Goal: Task Accomplishment & Management: Complete application form

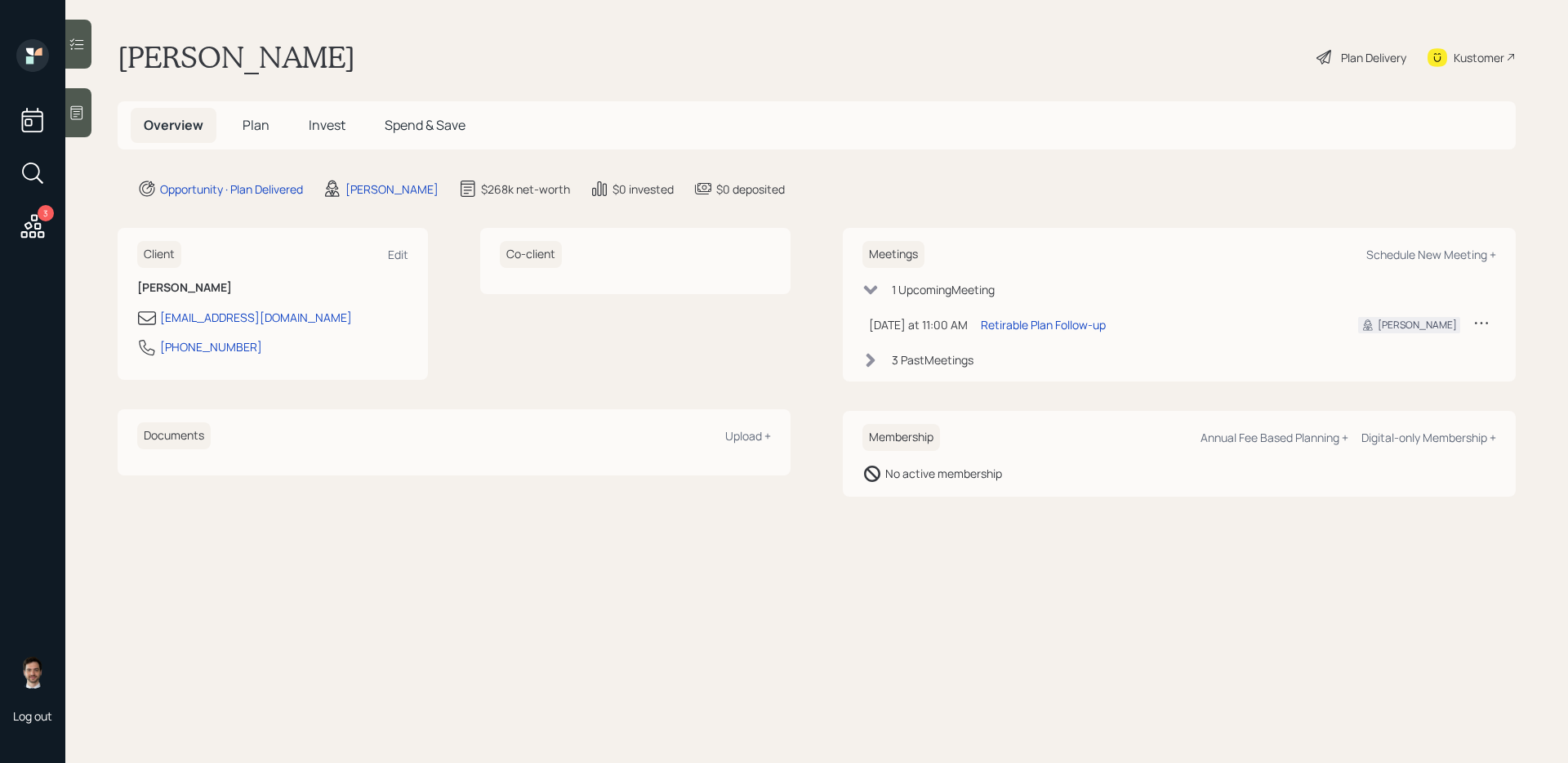
click at [254, 130] on span "Plan" at bounding box center [256, 124] width 27 height 18
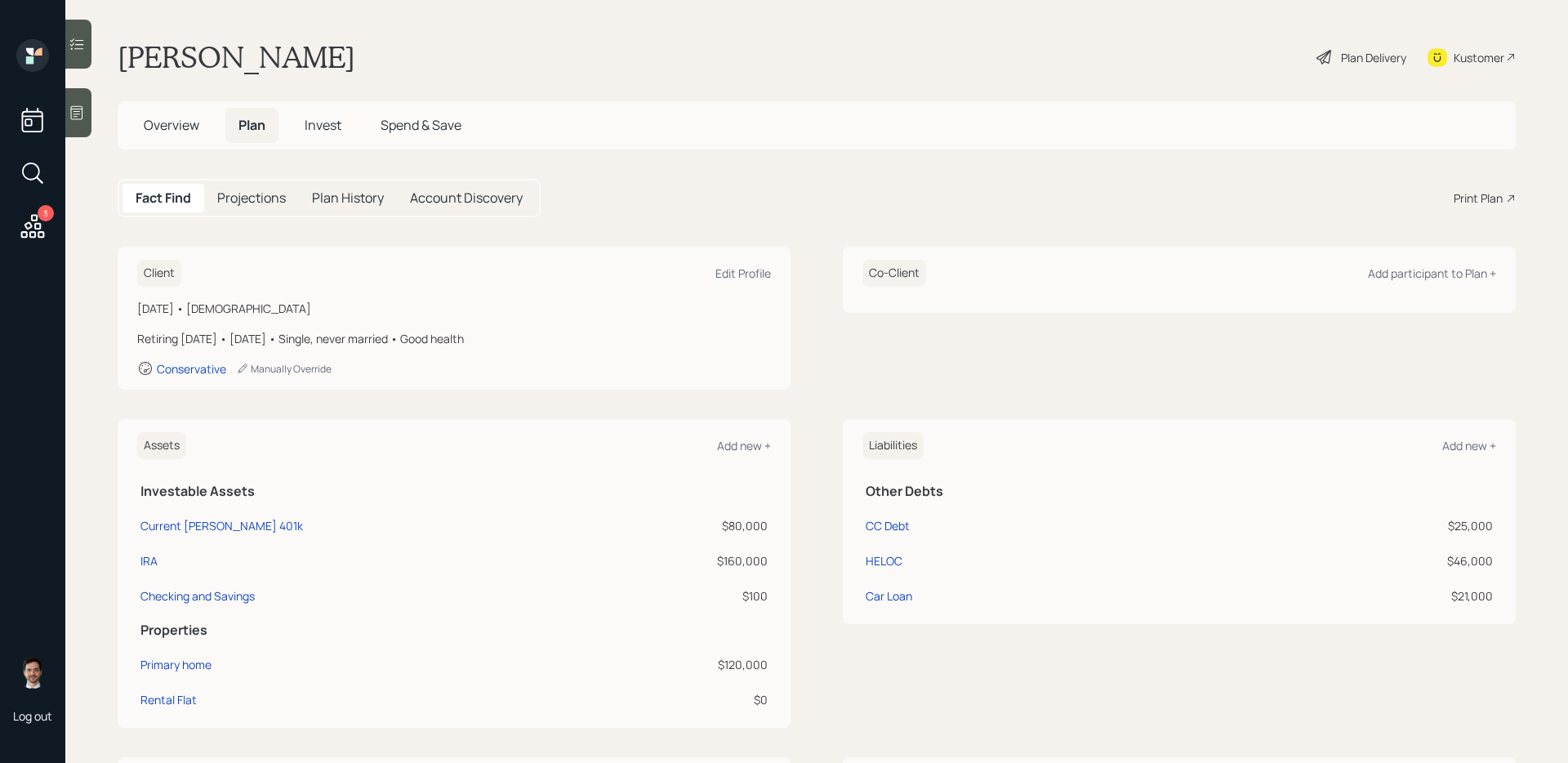
click at [1199, 61] on div "Plan Delivery" at bounding box center [1374, 57] width 65 height 17
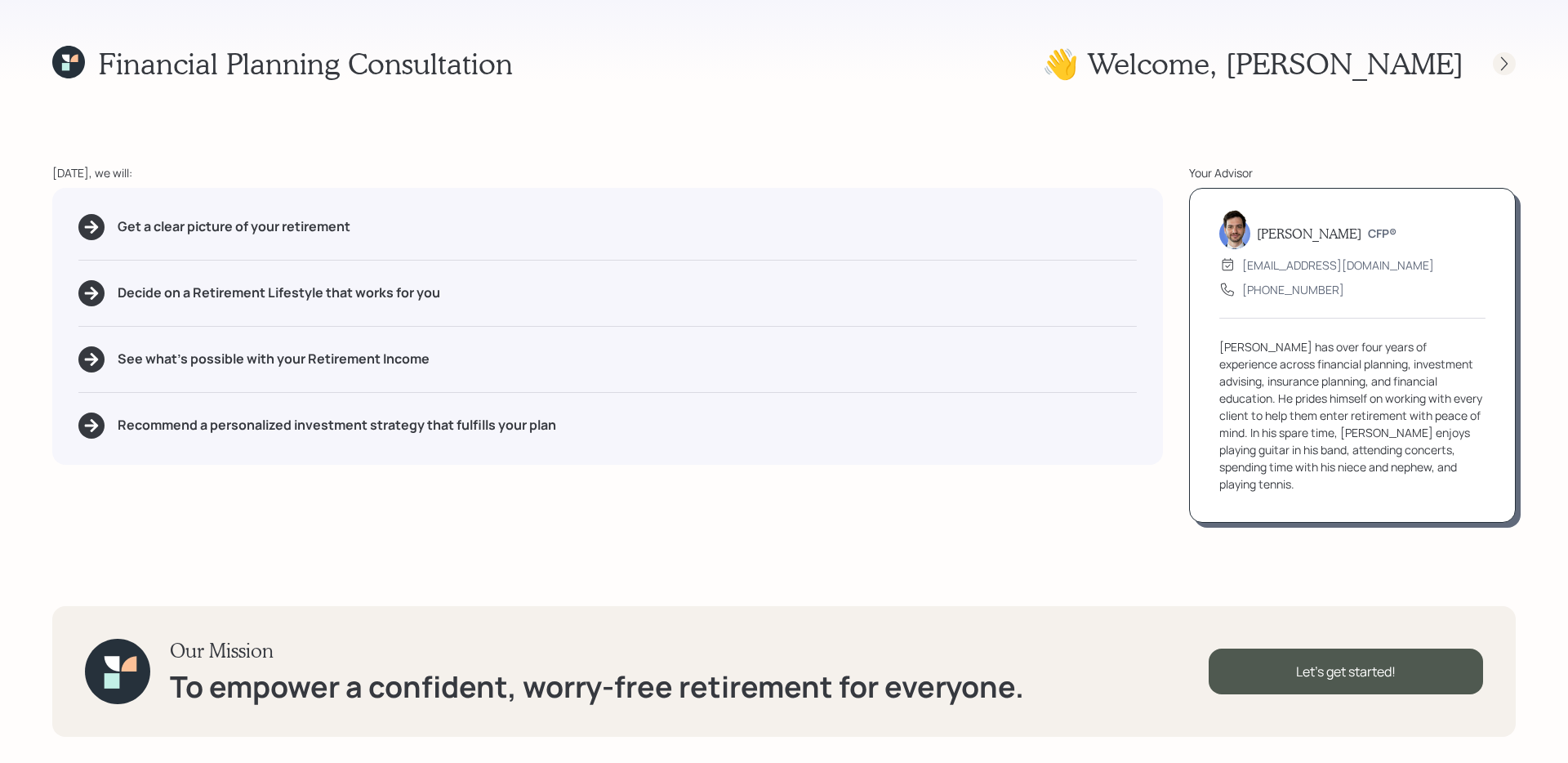
click at [1199, 64] on icon at bounding box center [1504, 63] width 17 height 17
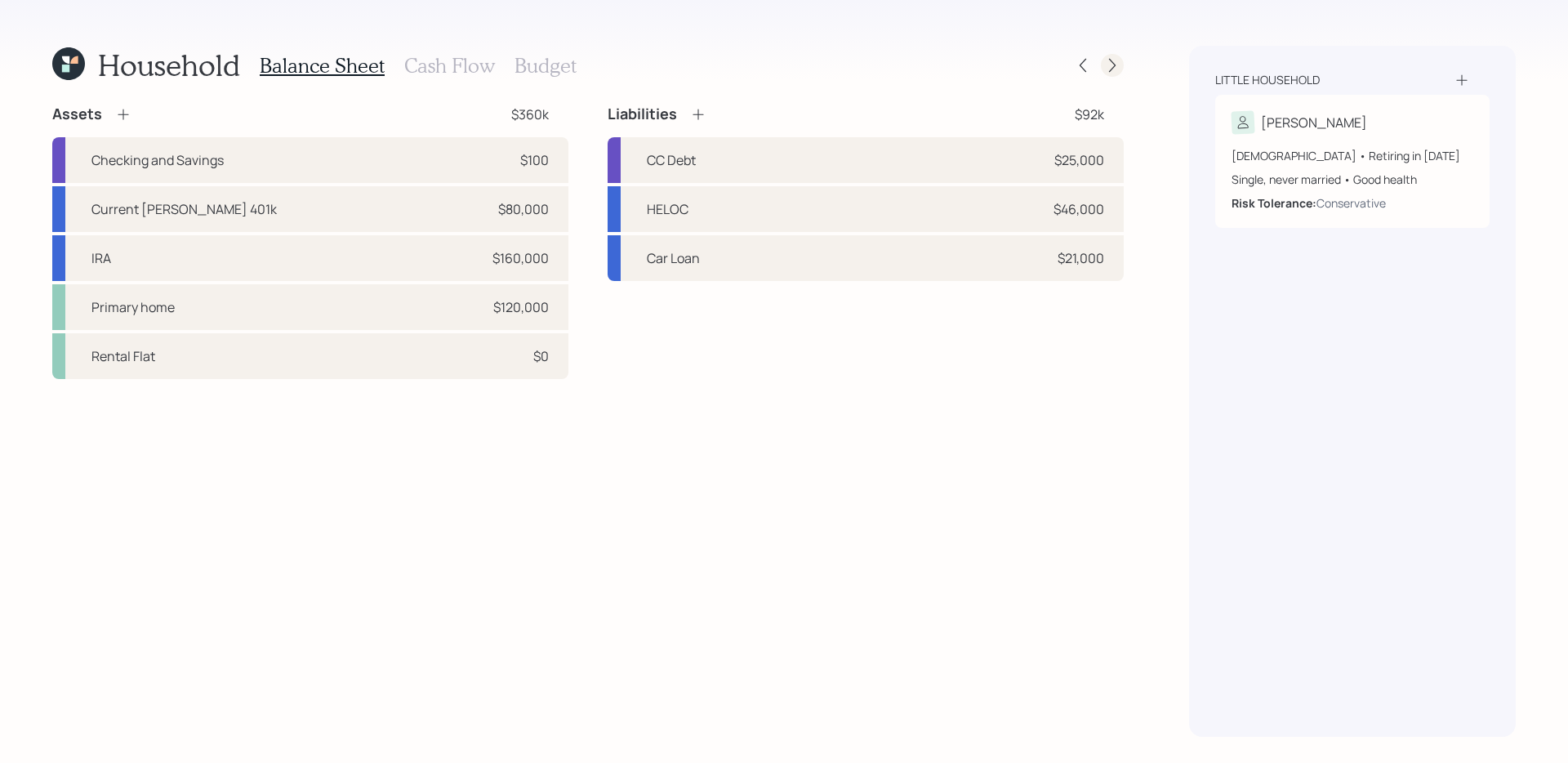
click at [1113, 70] on icon at bounding box center [1112, 65] width 17 height 17
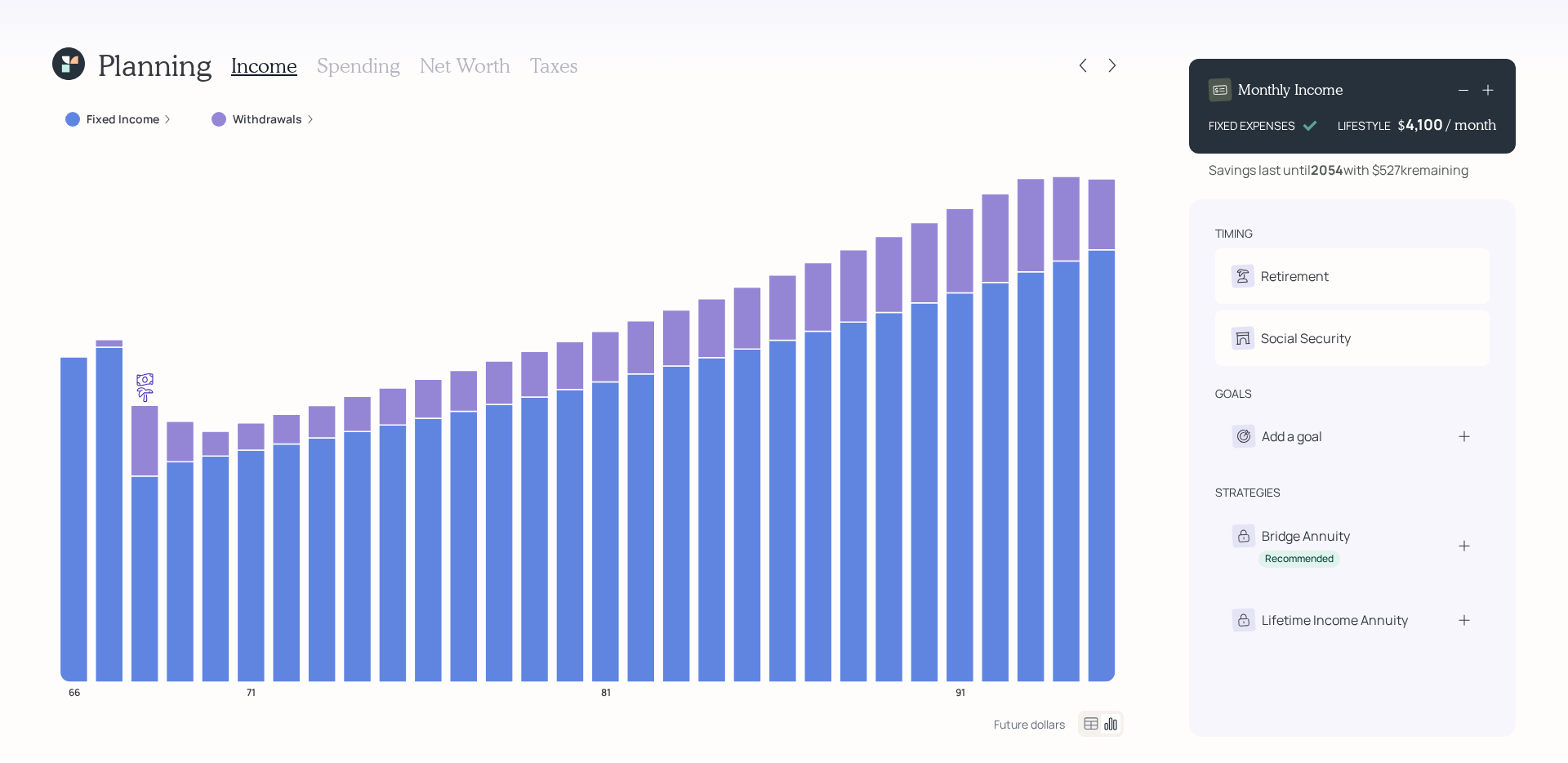
click at [1113, 70] on icon at bounding box center [1112, 65] width 17 height 17
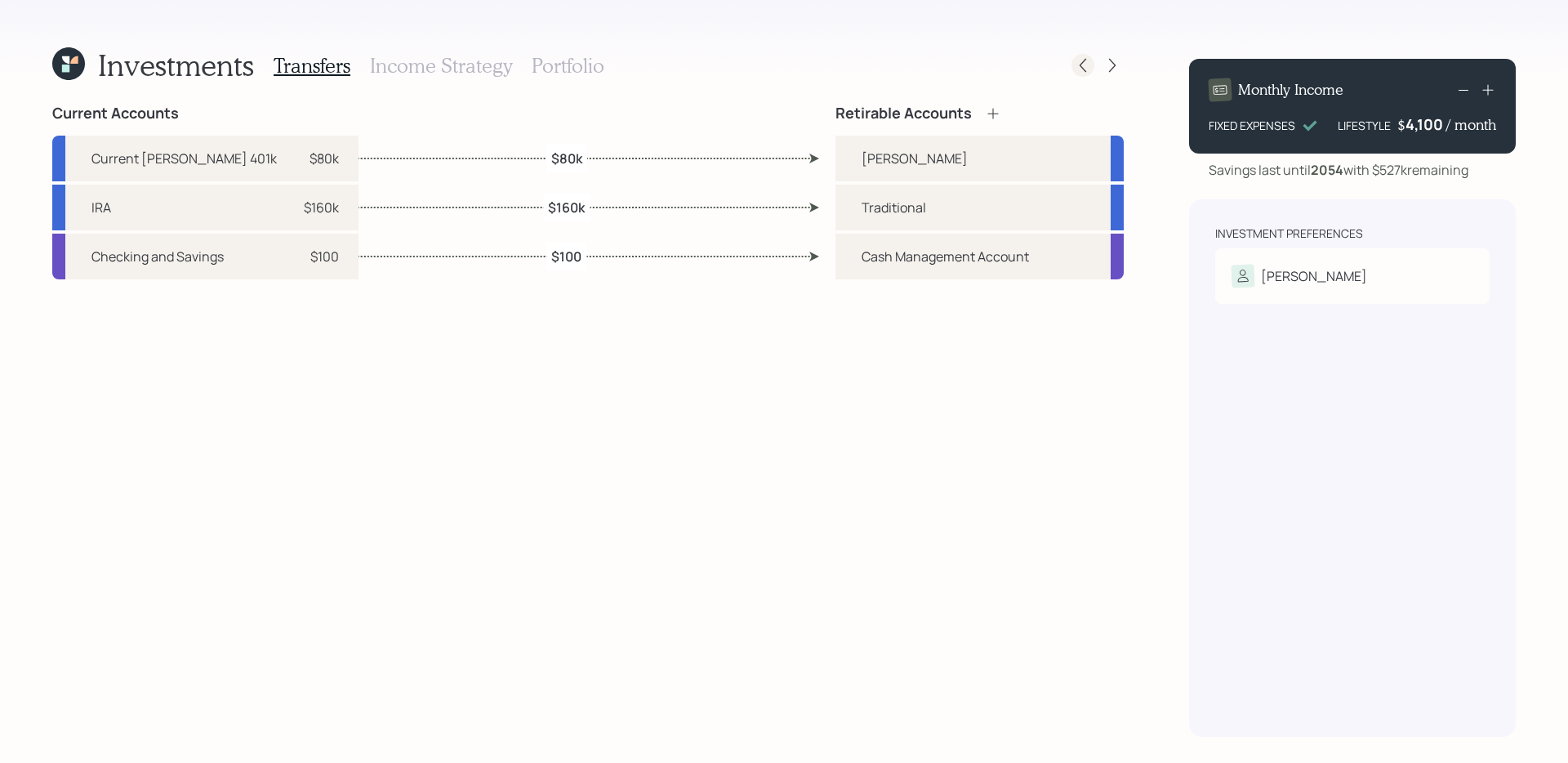
click at [1078, 70] on icon at bounding box center [1083, 65] width 17 height 17
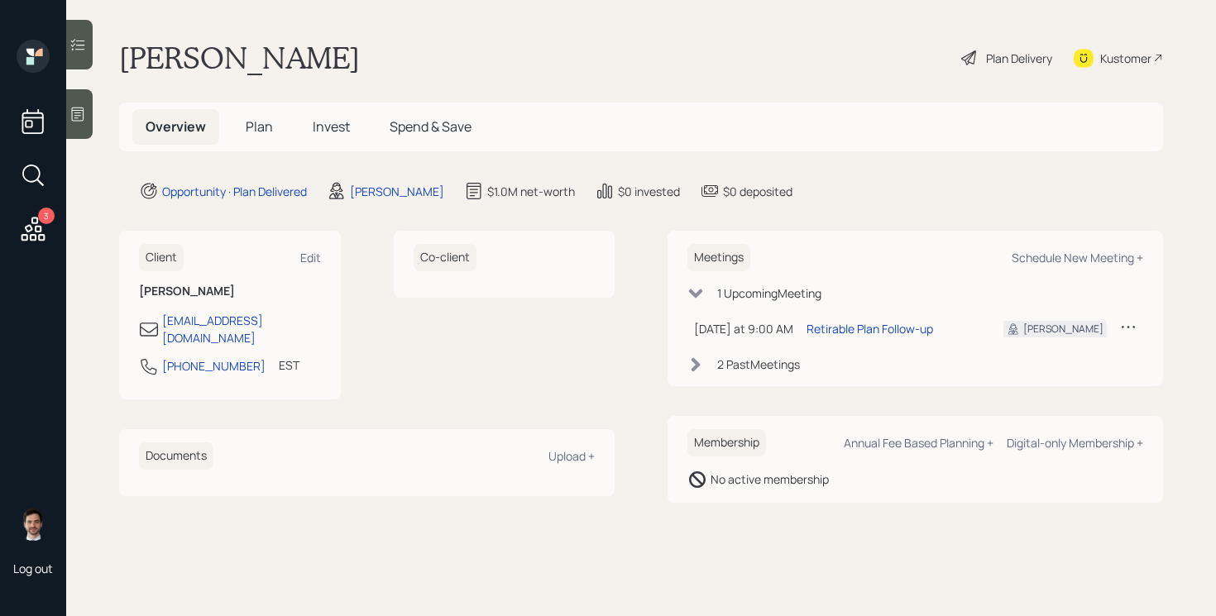
click at [255, 125] on span "Plan" at bounding box center [259, 126] width 27 height 18
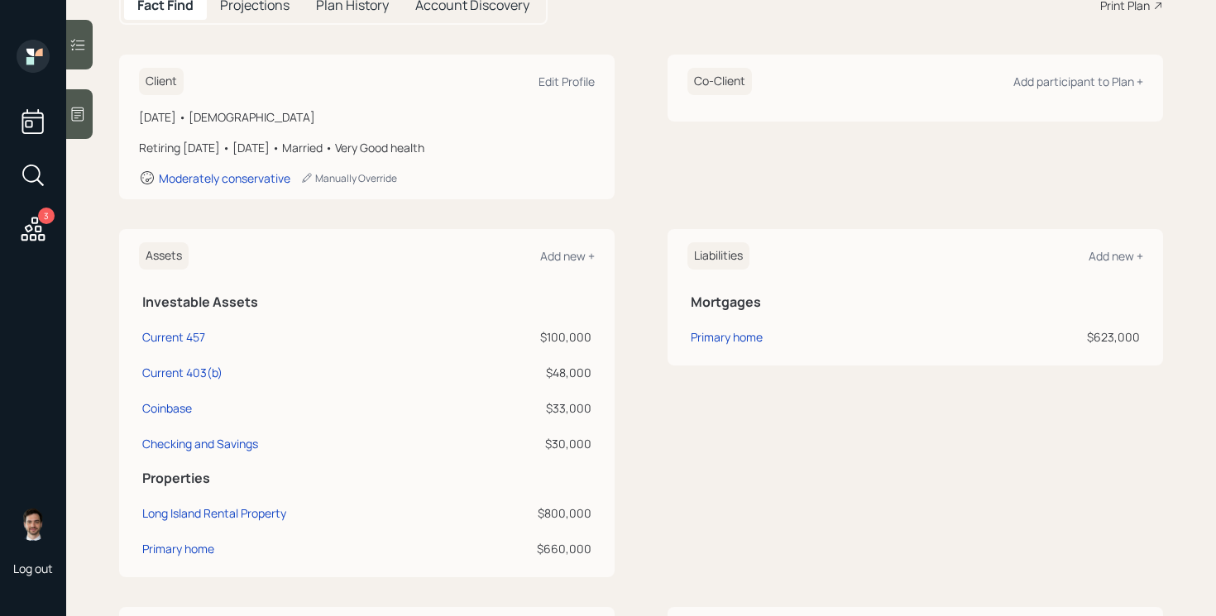
scroll to position [197, 0]
